Goal: Check status: Check status

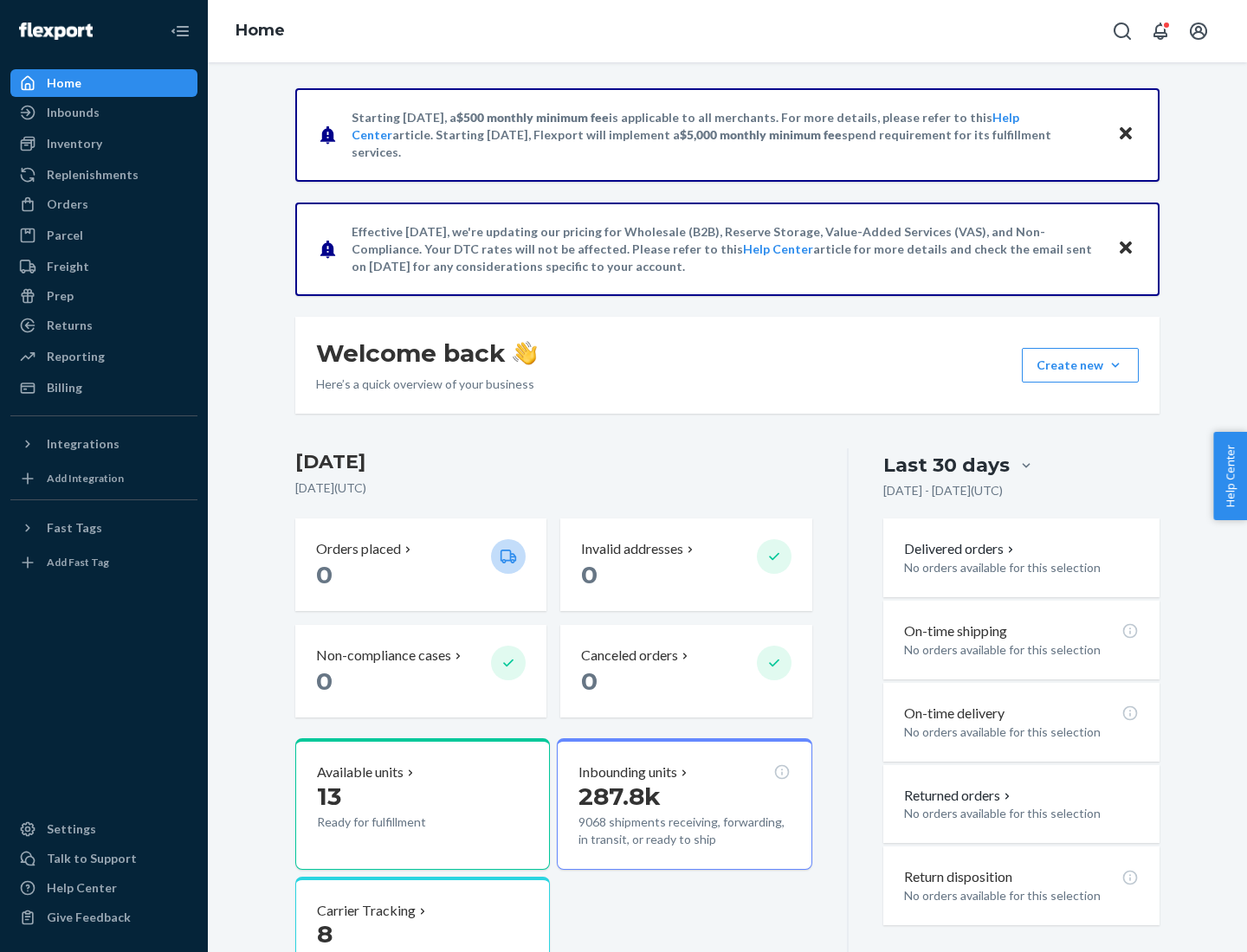
click at [1115, 365] on button "Create new Create new inbound Create new order Create new product" at bounding box center [1080, 365] width 117 height 35
click at [72, 113] on div "Inbounds" at bounding box center [73, 112] width 53 height 17
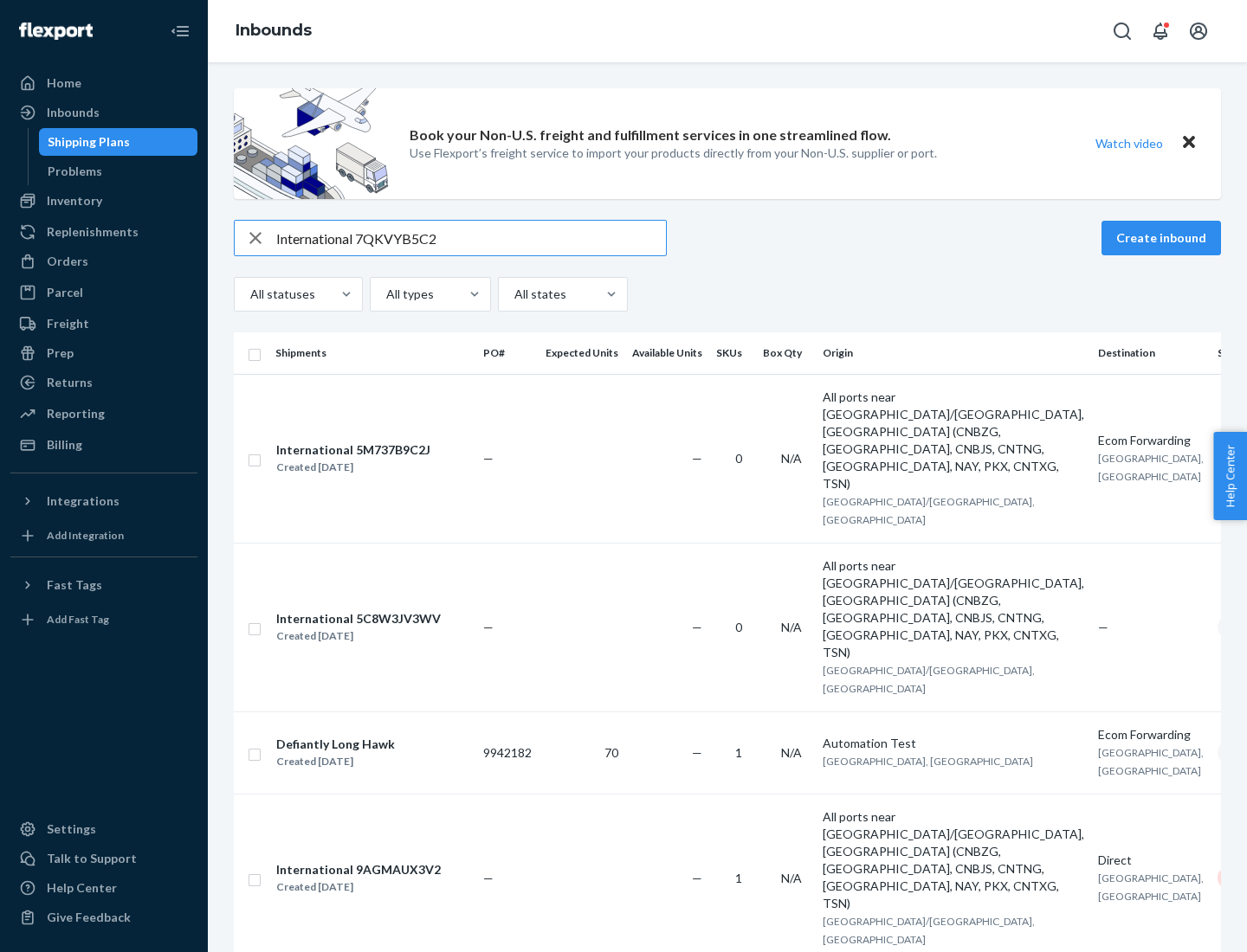
type input "International 7QKVYB5C29"
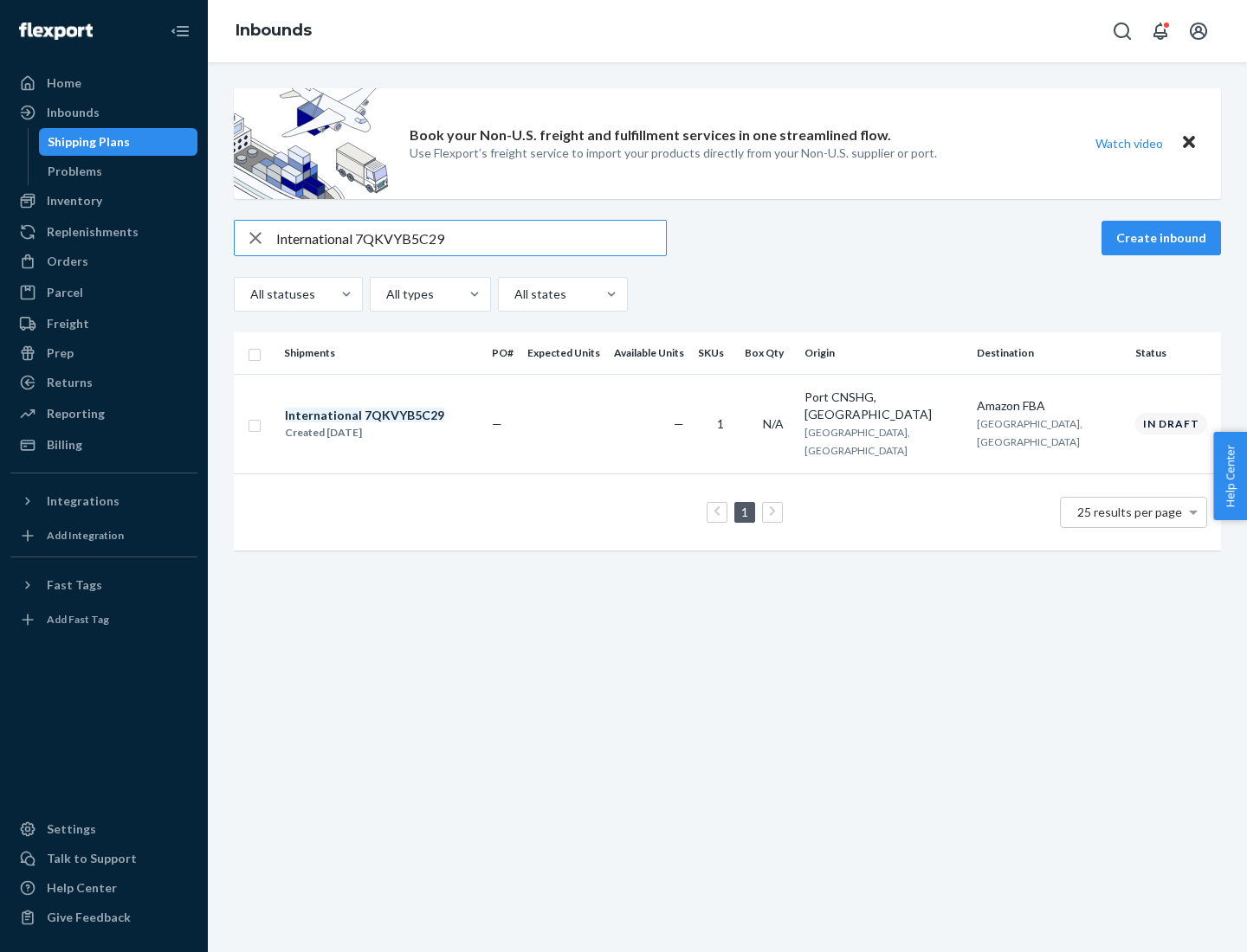
click at [394, 425] on div "Created [DATE]" at bounding box center [365, 433] width 159 height 17
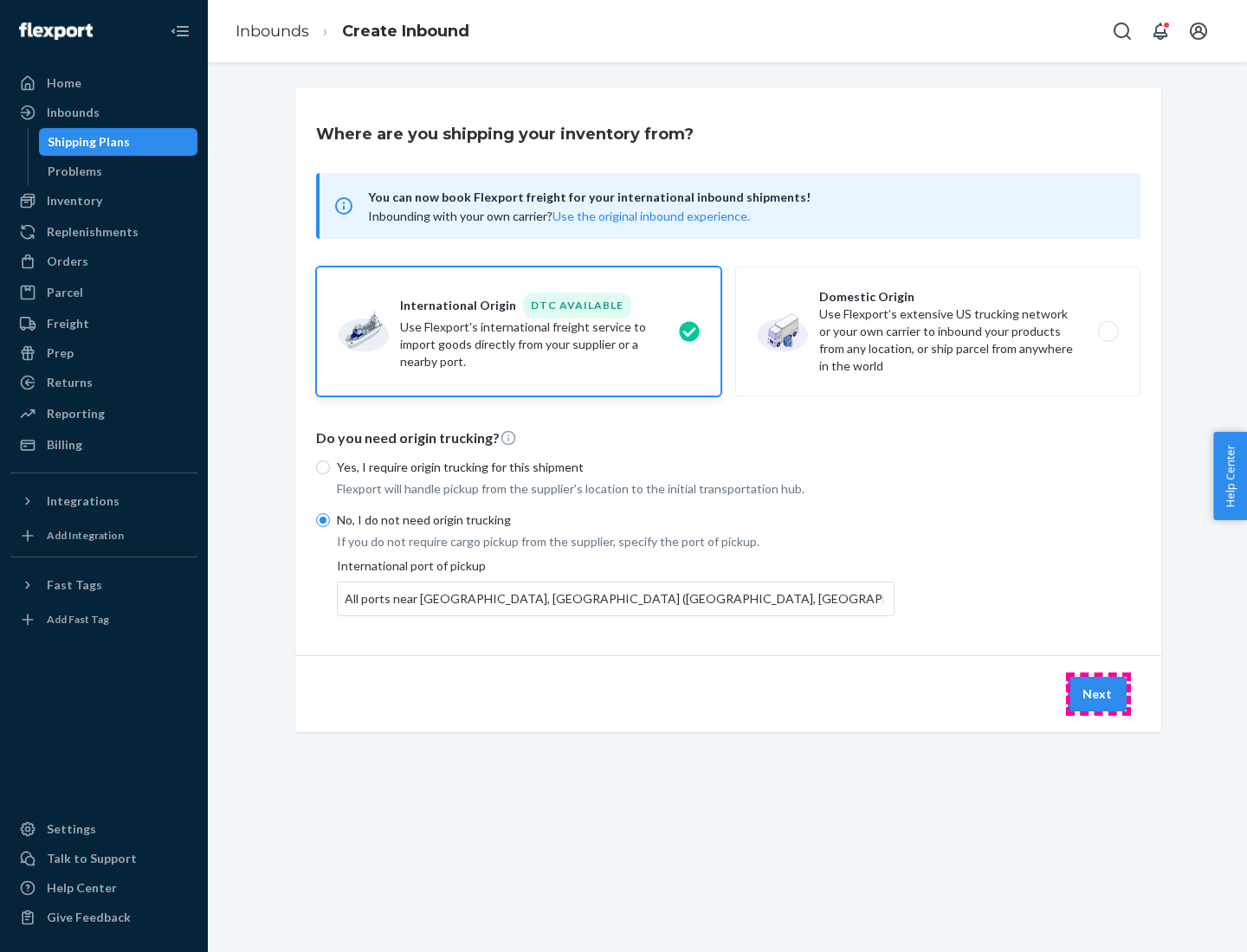
click at [1097, 694] on button "Next" at bounding box center [1096, 694] width 59 height 35
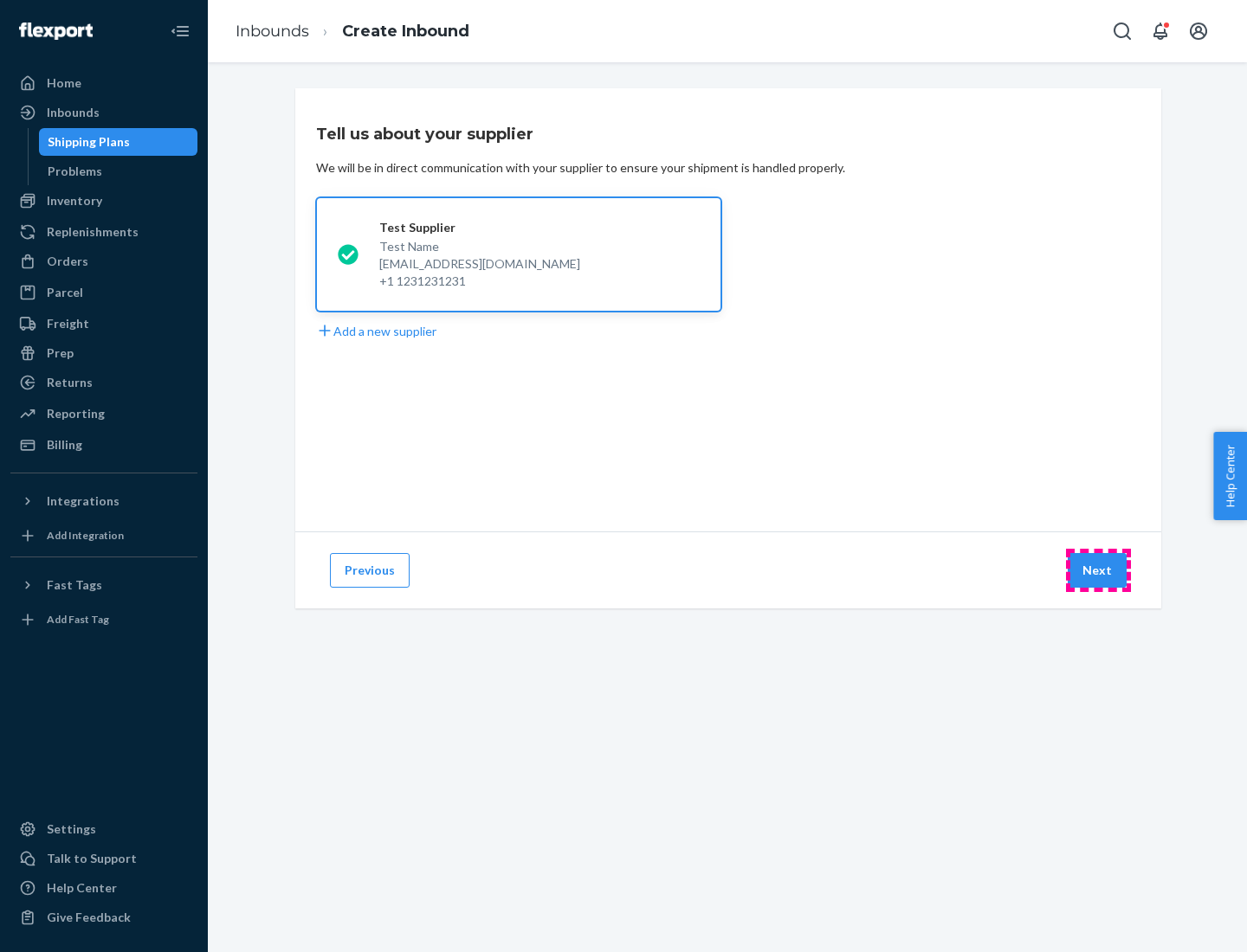
click at [1097, 570] on button "Next" at bounding box center [1096, 570] width 59 height 35
